Goal: Transaction & Acquisition: Purchase product/service

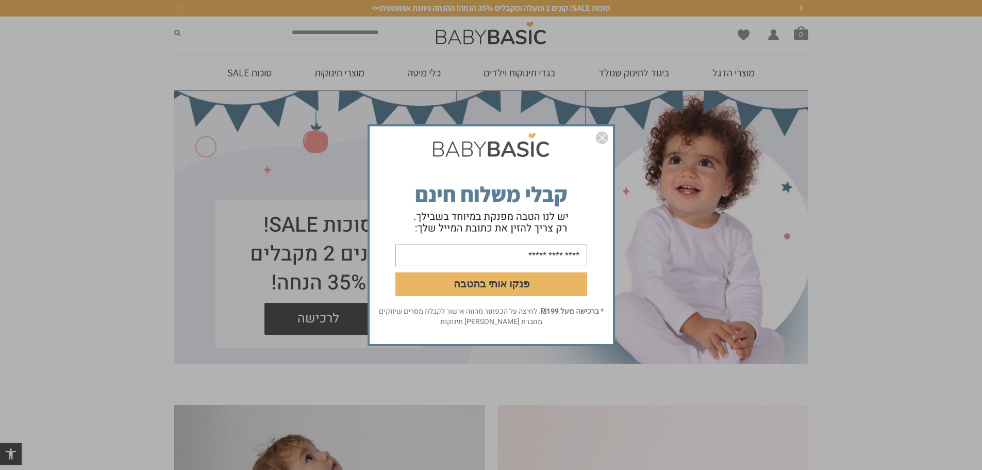
click at [601, 141] on img "סגור" at bounding box center [602, 137] width 12 height 12
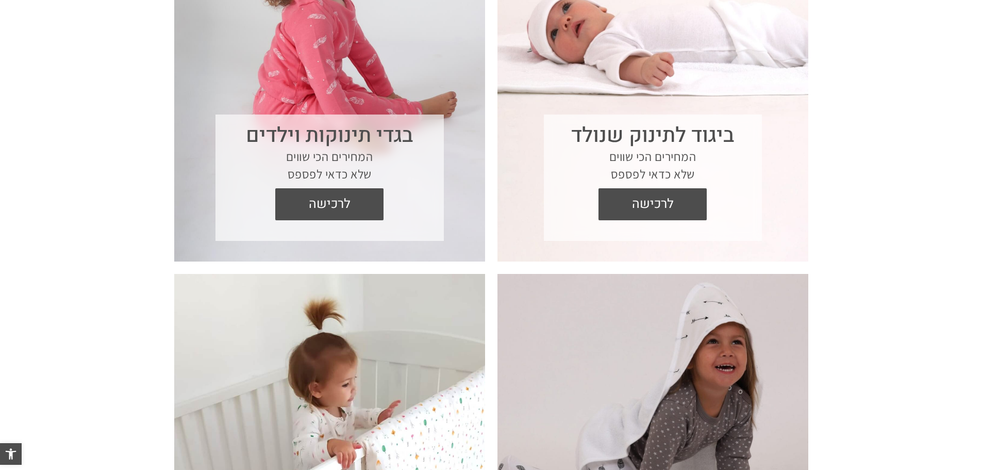
scroll to position [619, 0]
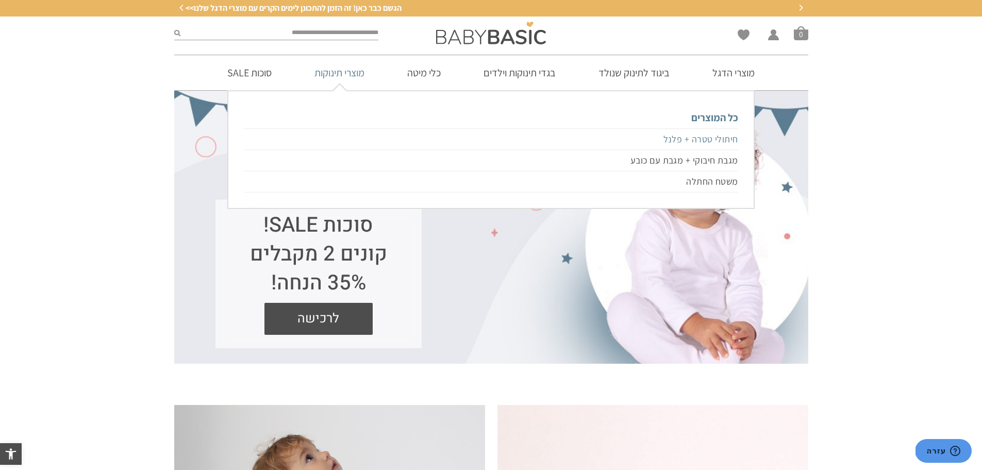
click at [682, 139] on link "חיתולי טטרה + פלנל" at bounding box center [491, 139] width 494 height 22
